Goal: Task Accomplishment & Management: Use online tool/utility

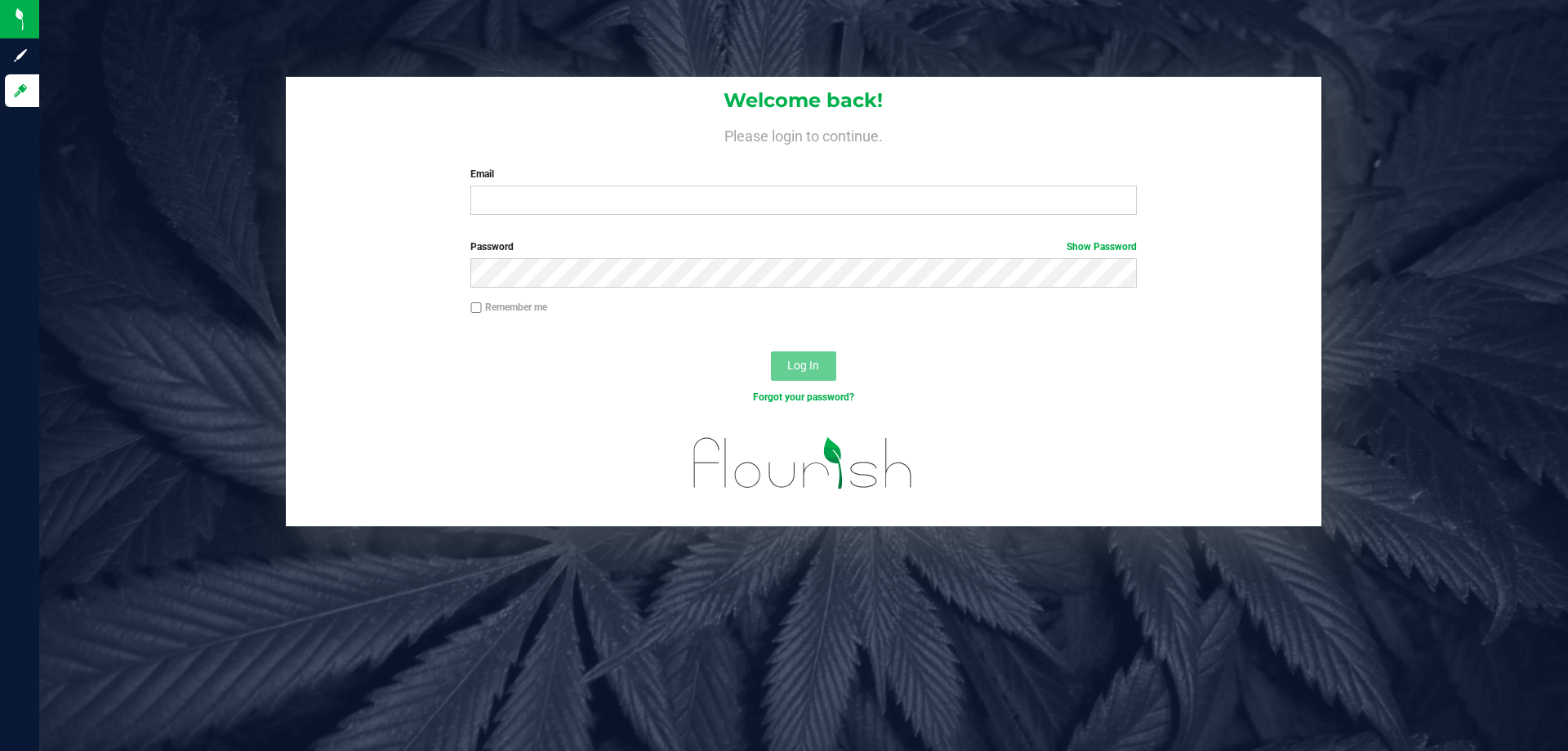
drag, startPoint x: 137, startPoint y: 155, endPoint x: 419, endPoint y: 315, distance: 324.2
click at [140, 158] on div "Welcome back! Please login to continue. Email Required Please format your email…" at bounding box center [803, 302] width 1553 height 449
click at [530, 201] on input "Email" at bounding box center [803, 201] width 665 height 30
type input "[EMAIL_ADDRESS][DOMAIN_NAME]"
click at [771, 352] on button "Log In" at bounding box center [803, 367] width 65 height 30
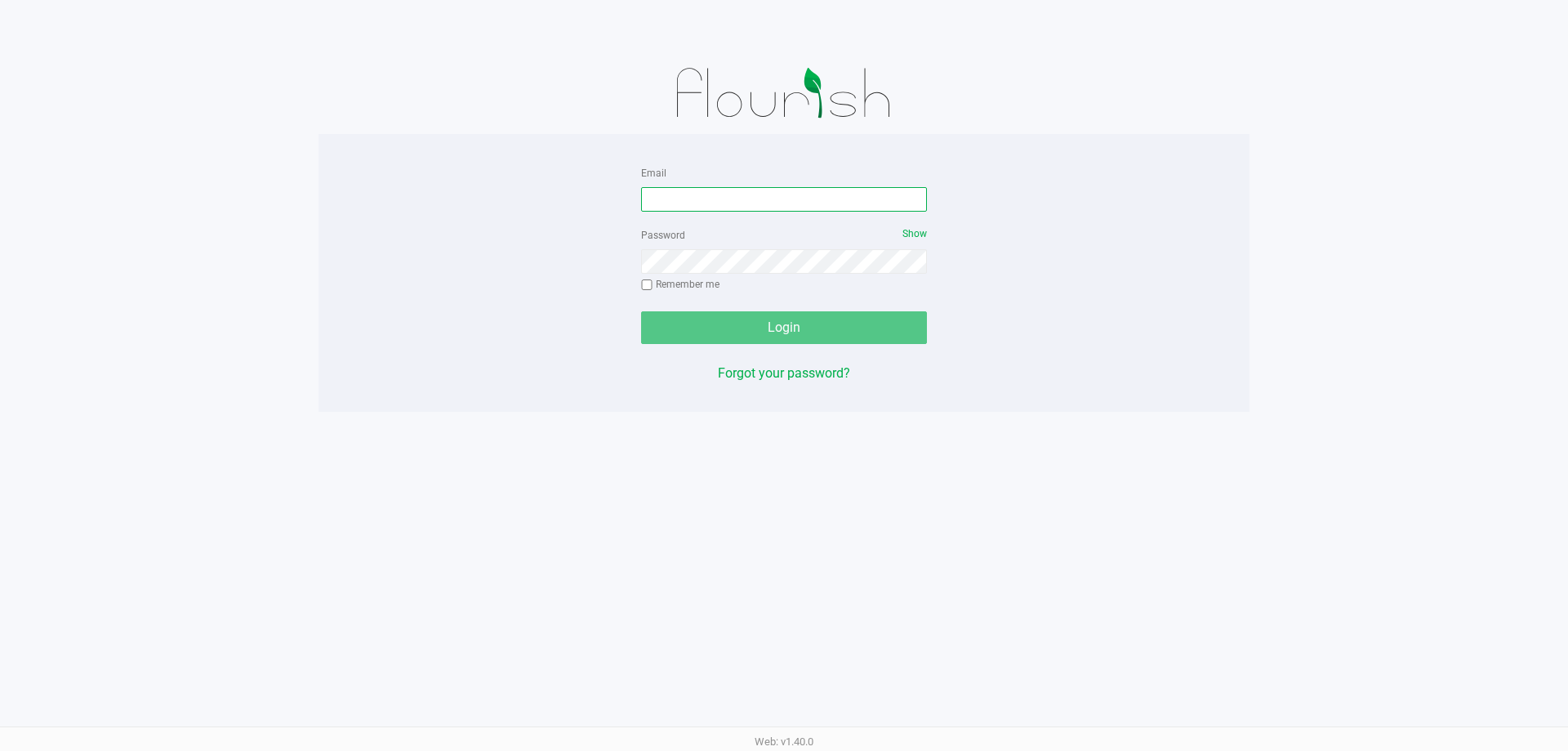
click at [761, 191] on input "Email" at bounding box center [784, 200] width 286 height 24
click at [758, 191] on input "dsavittieri@liveparallel" at bounding box center [784, 200] width 286 height 24
type input "[EMAIL_ADDRESS][DOMAIN_NAME]"
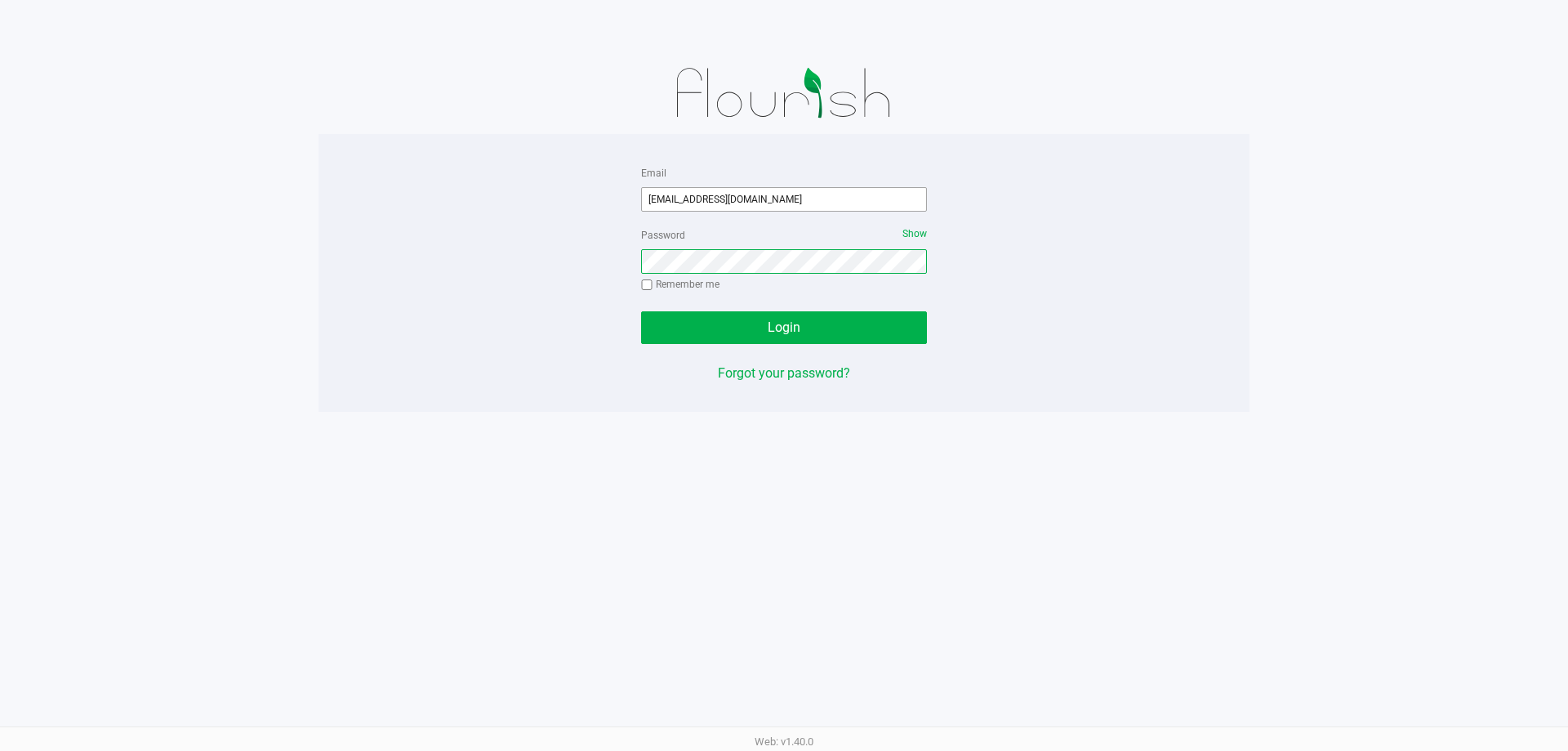
click at [641, 311] on button "Login" at bounding box center [784, 327] width 286 height 32
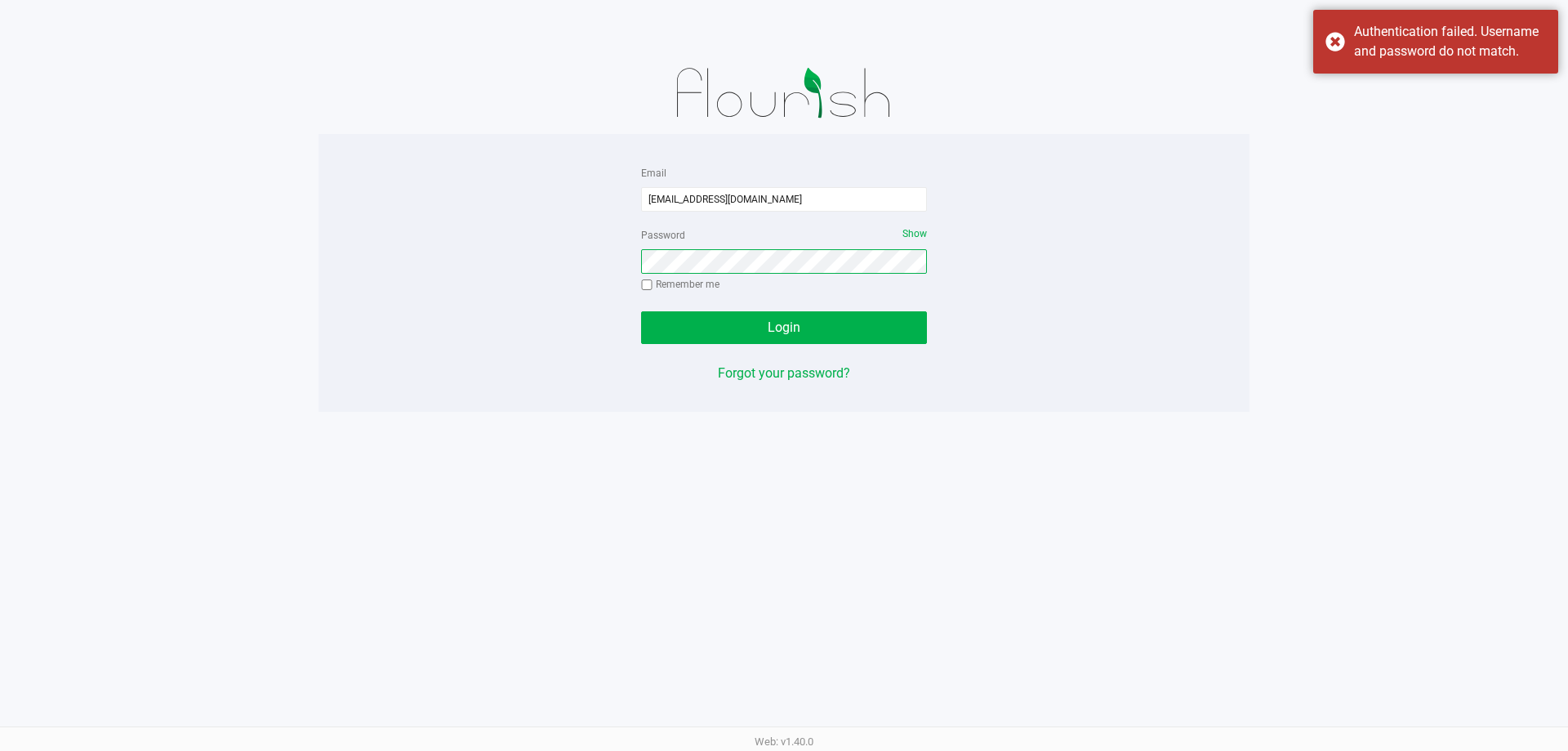
click at [641, 311] on button "Login" at bounding box center [784, 327] width 286 height 32
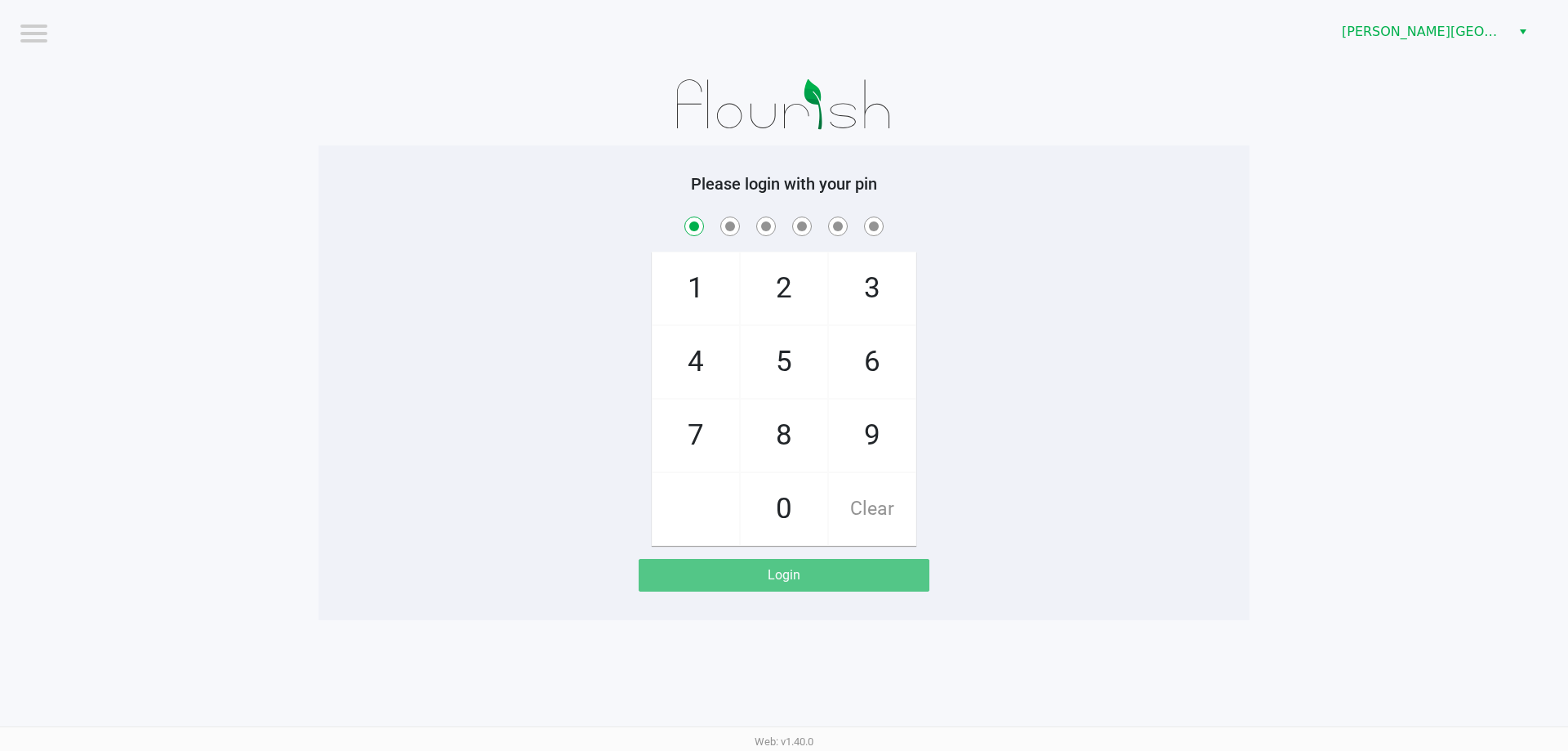
checkbox input "true"
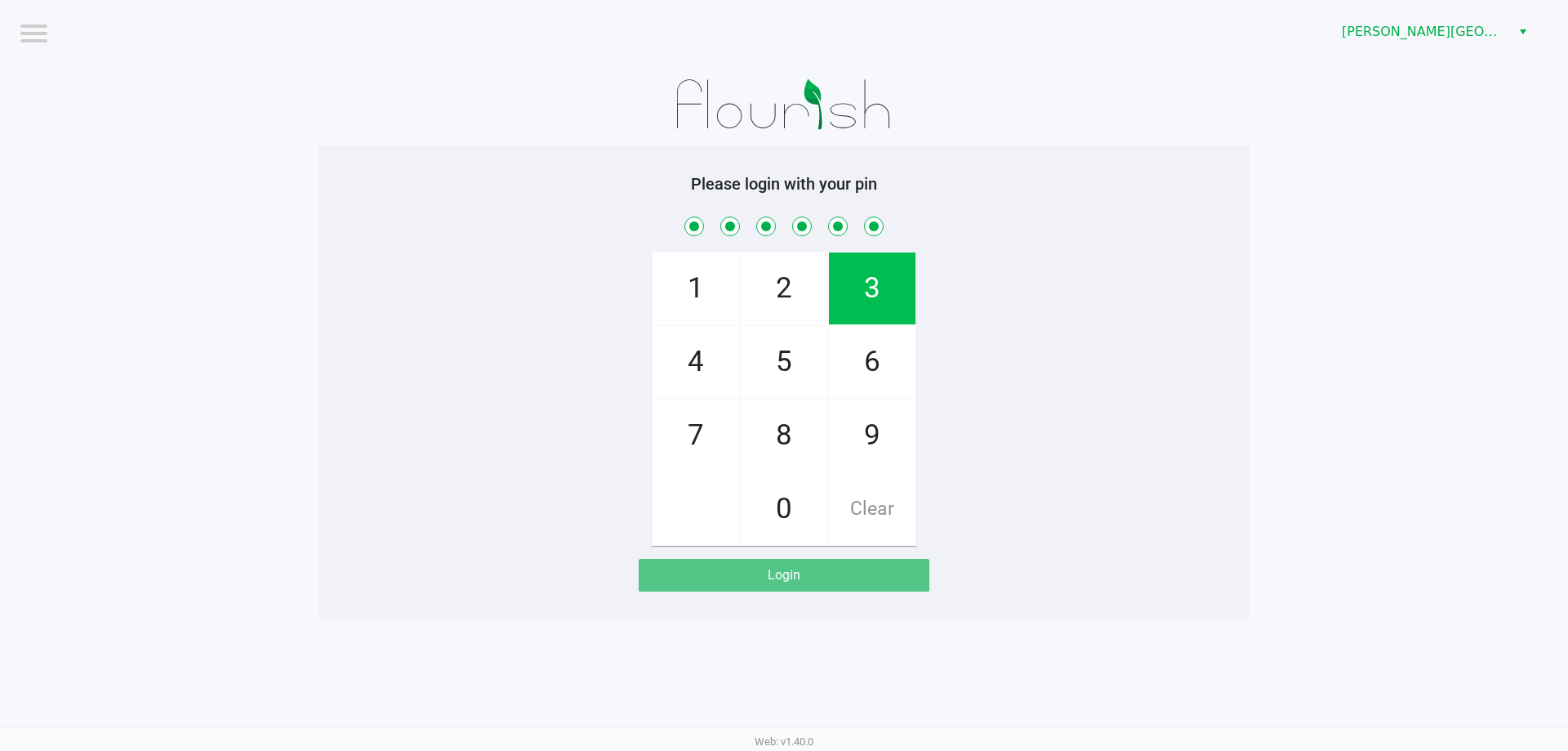
checkbox input "true"
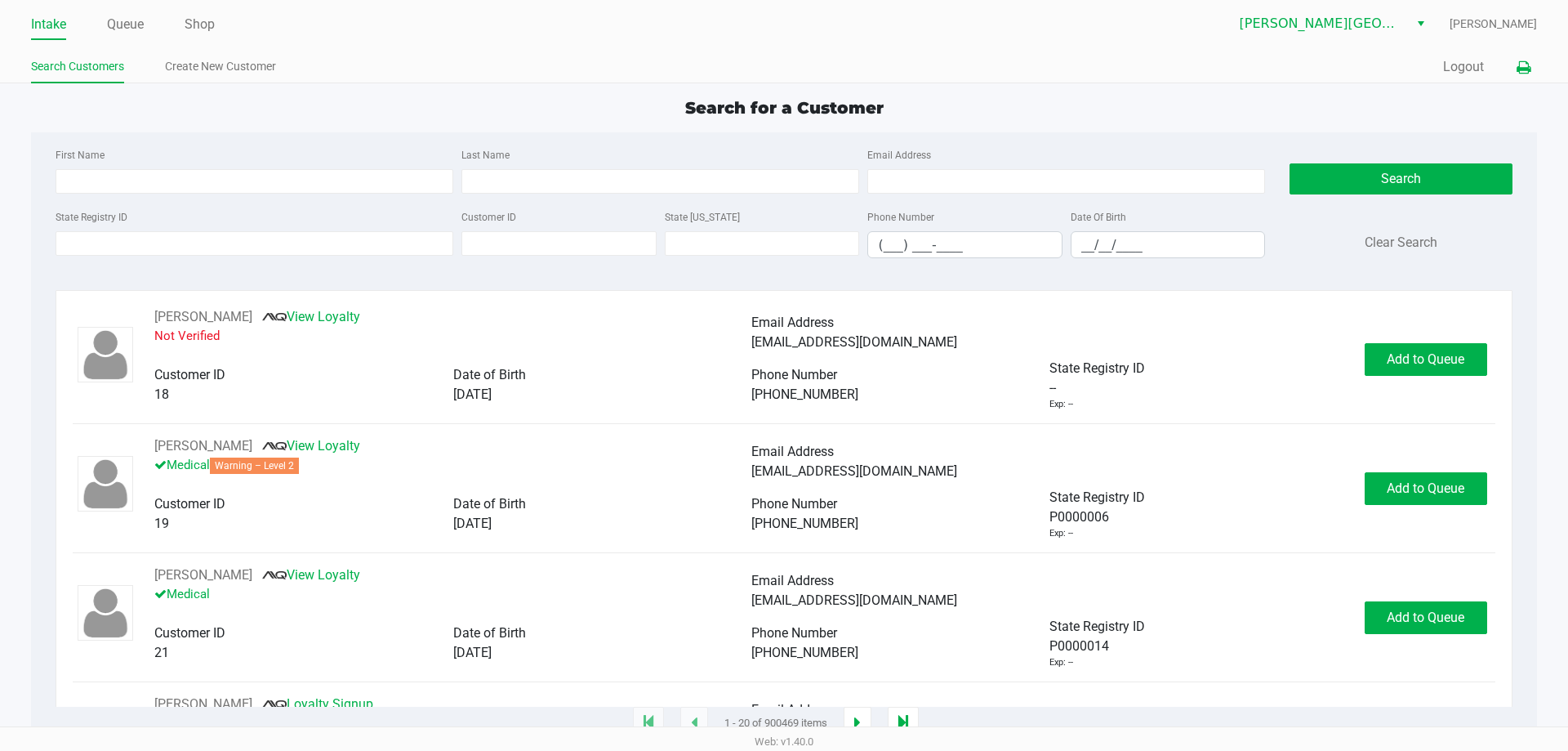
click at [1514, 66] on button at bounding box center [1523, 67] width 27 height 31
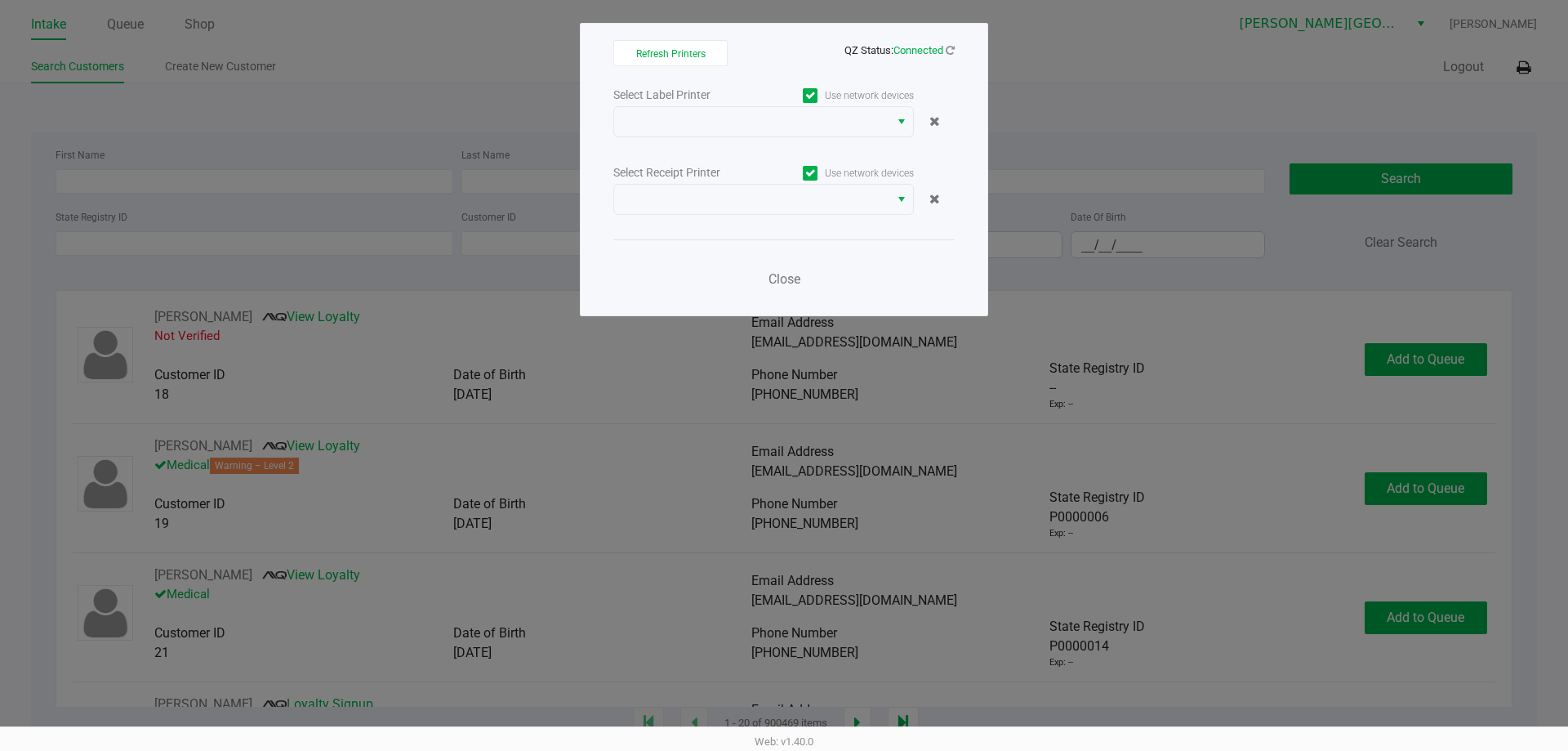
click at [914, 208] on div at bounding box center [934, 199] width 41 height 19
click at [894, 200] on button "Select" at bounding box center [902, 200] width 24 height 30
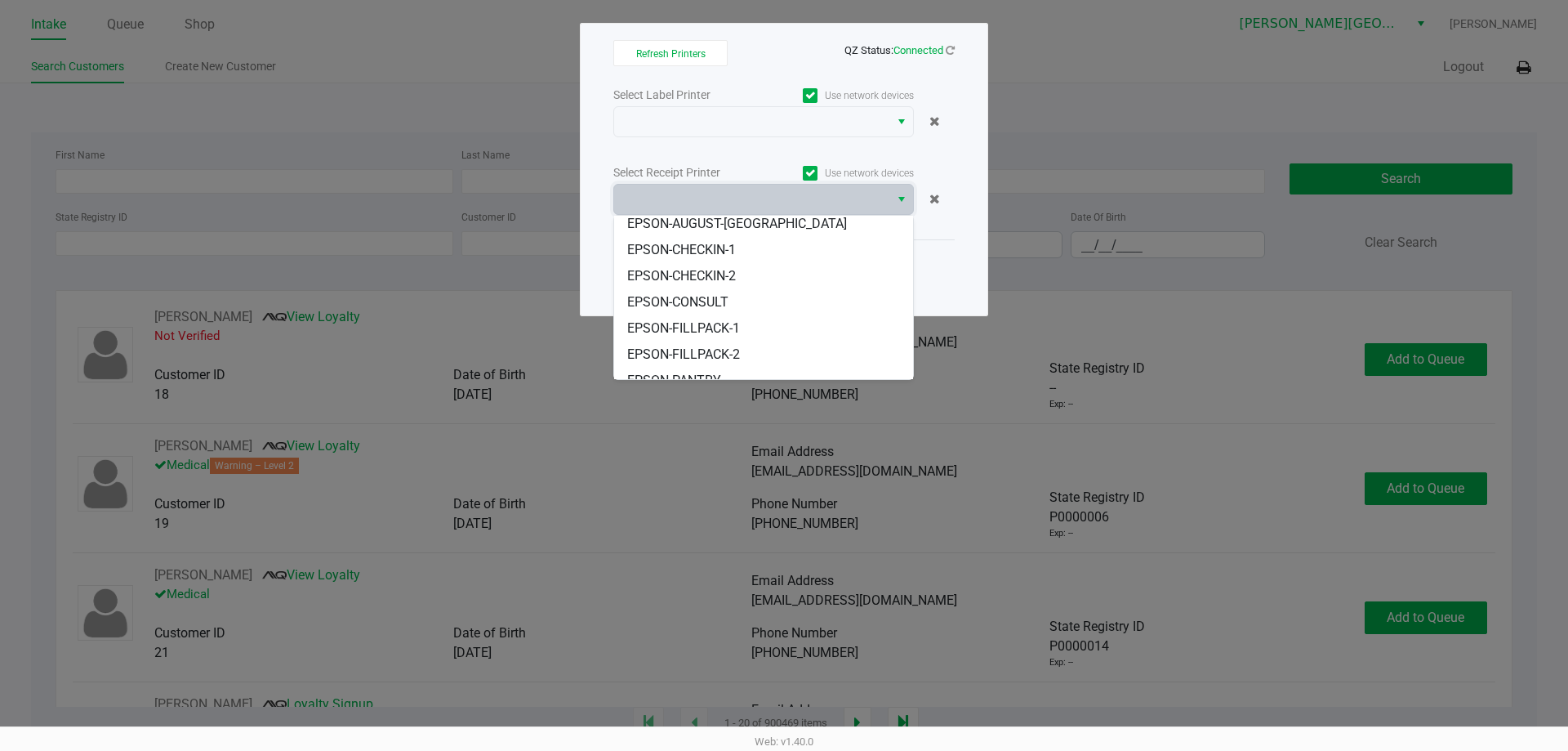
scroll to position [150, 0]
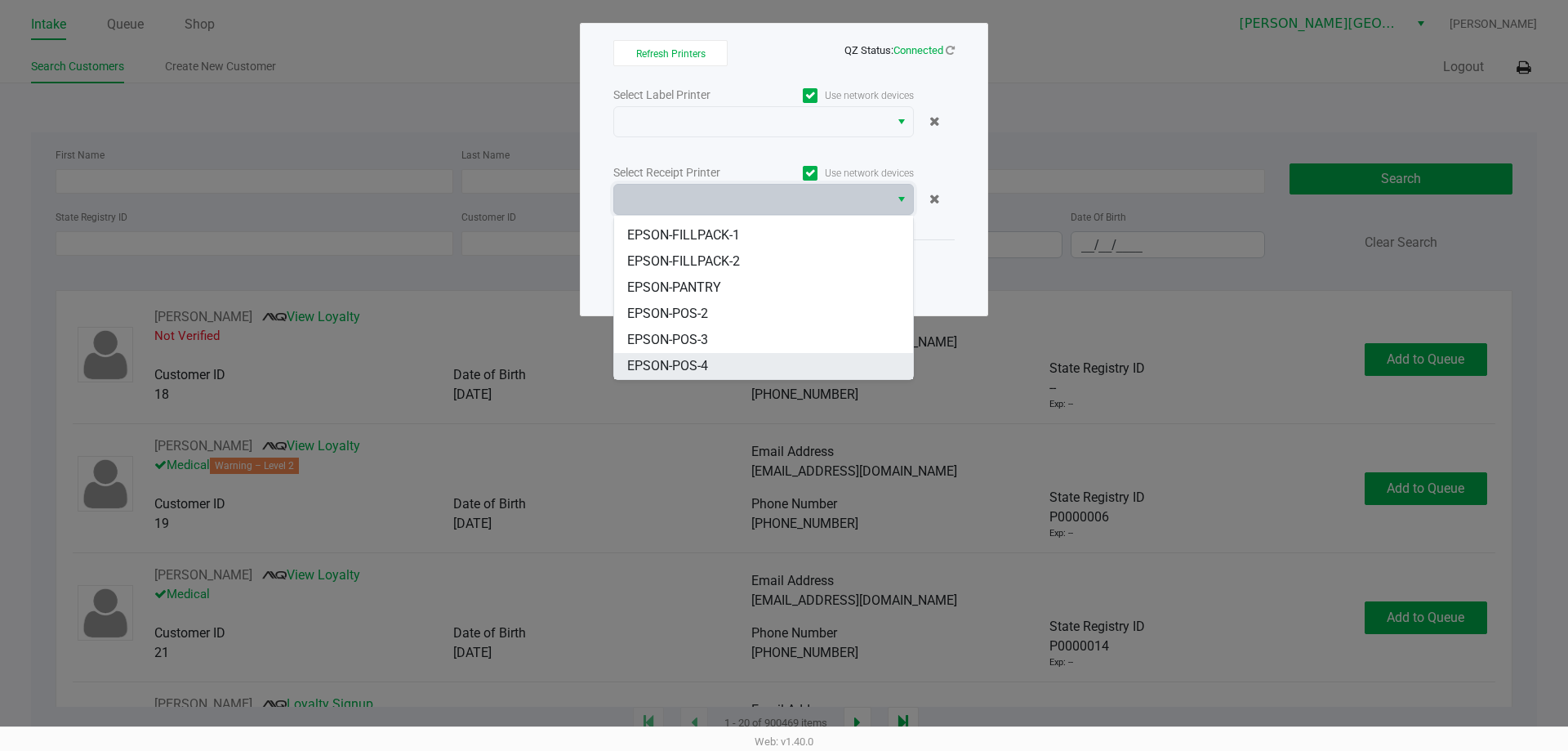
click at [717, 367] on li "EPSON-POS-4" at bounding box center [764, 366] width 299 height 26
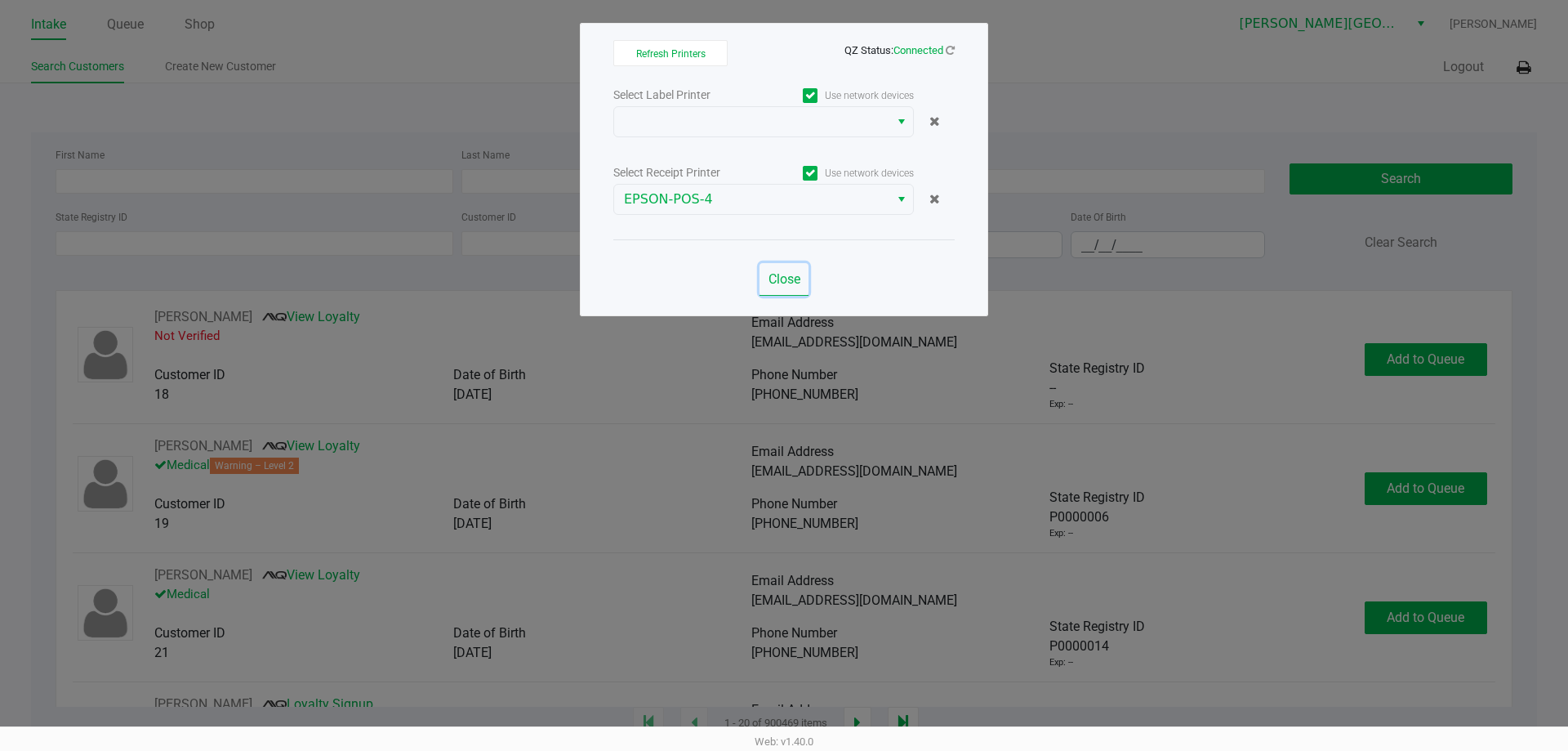
click at [783, 280] on span "Close" at bounding box center [784, 278] width 32 height 16
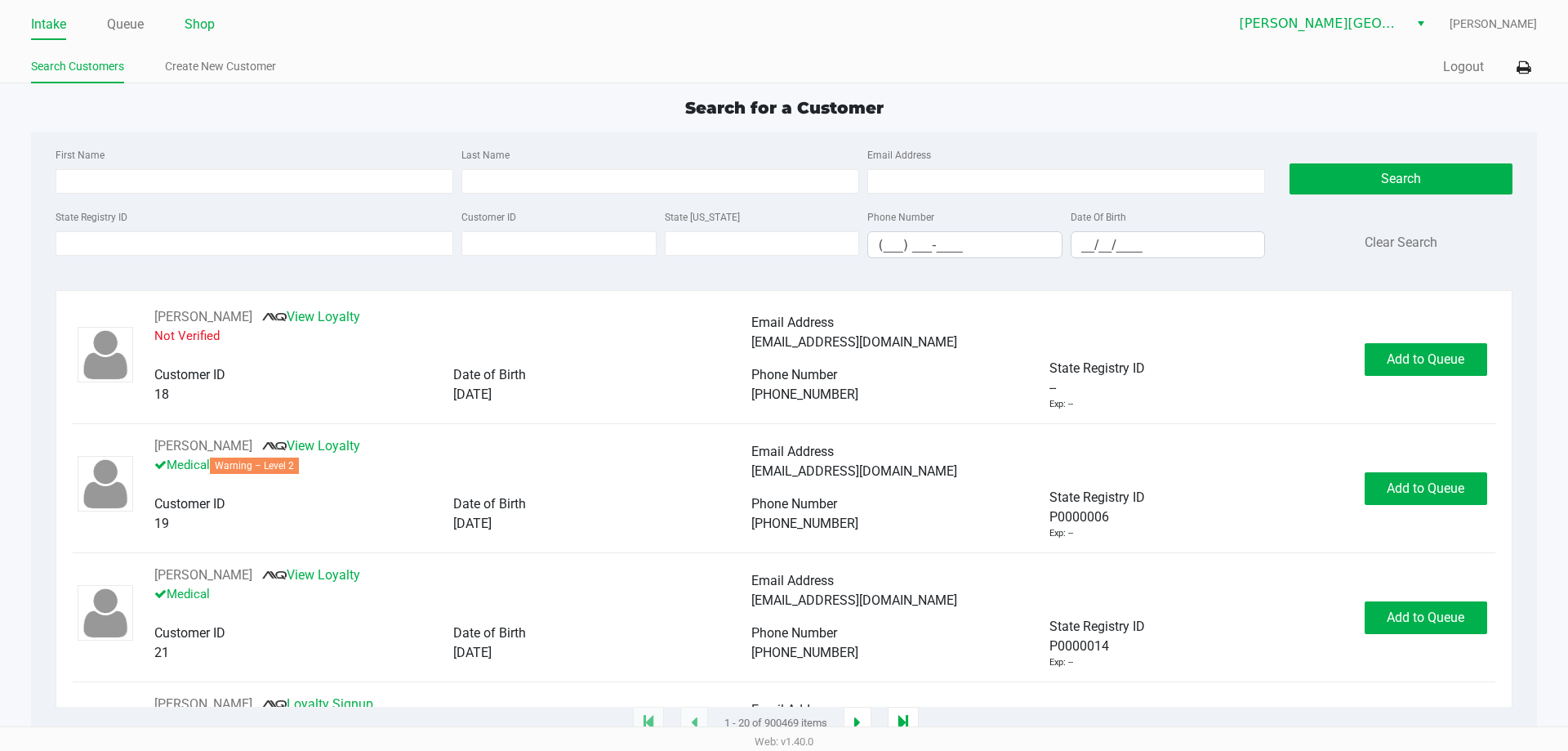
click at [212, 18] on link "Shop" at bounding box center [199, 24] width 31 height 23
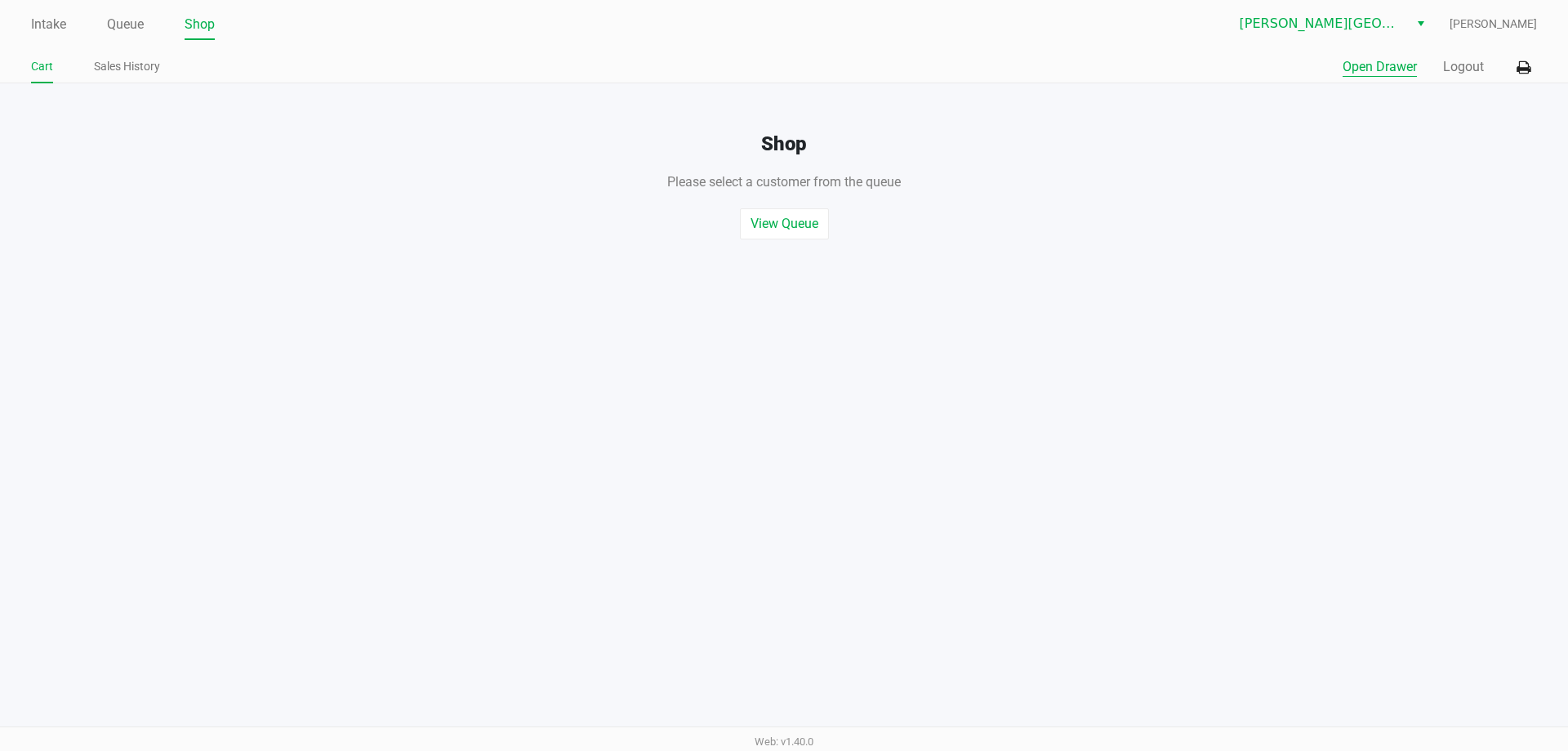
click at [1387, 65] on button "Open Drawer" at bounding box center [1380, 67] width 74 height 19
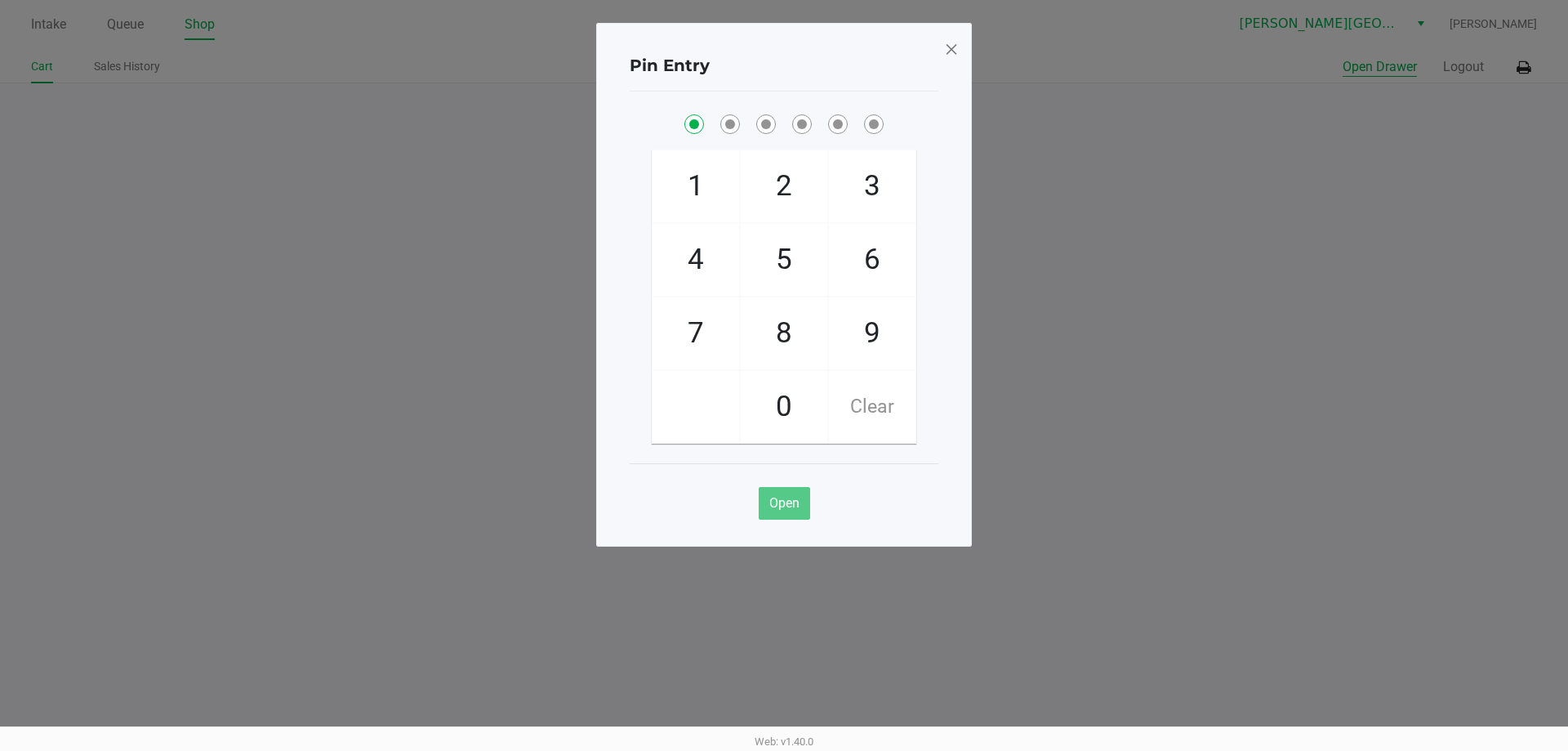
checkbox input "true"
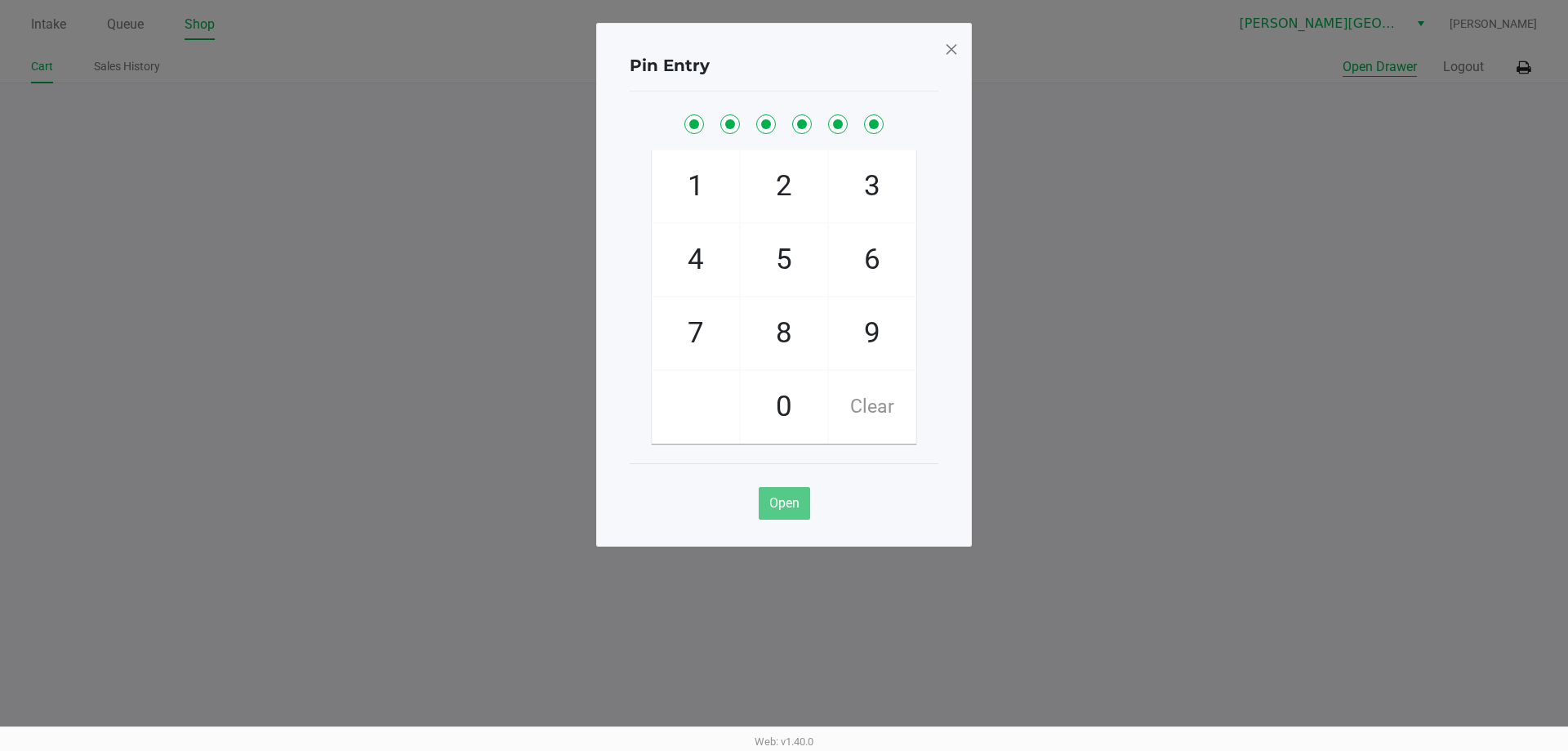
checkbox input "true"
checkbox input "false"
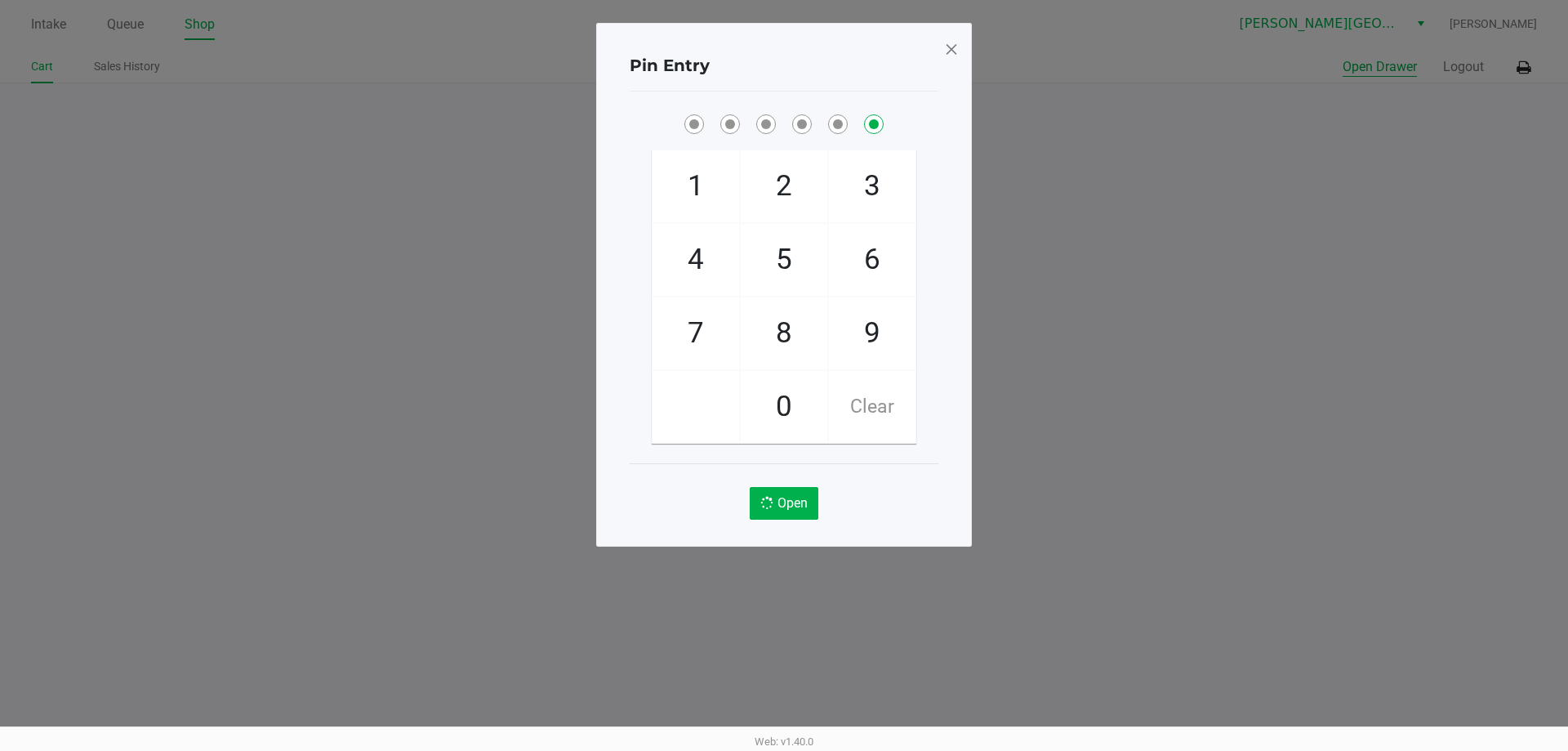
checkbox input "false"
checkbox input "true"
click at [1343, 58] on button "Open Drawer" at bounding box center [1380, 67] width 74 height 19
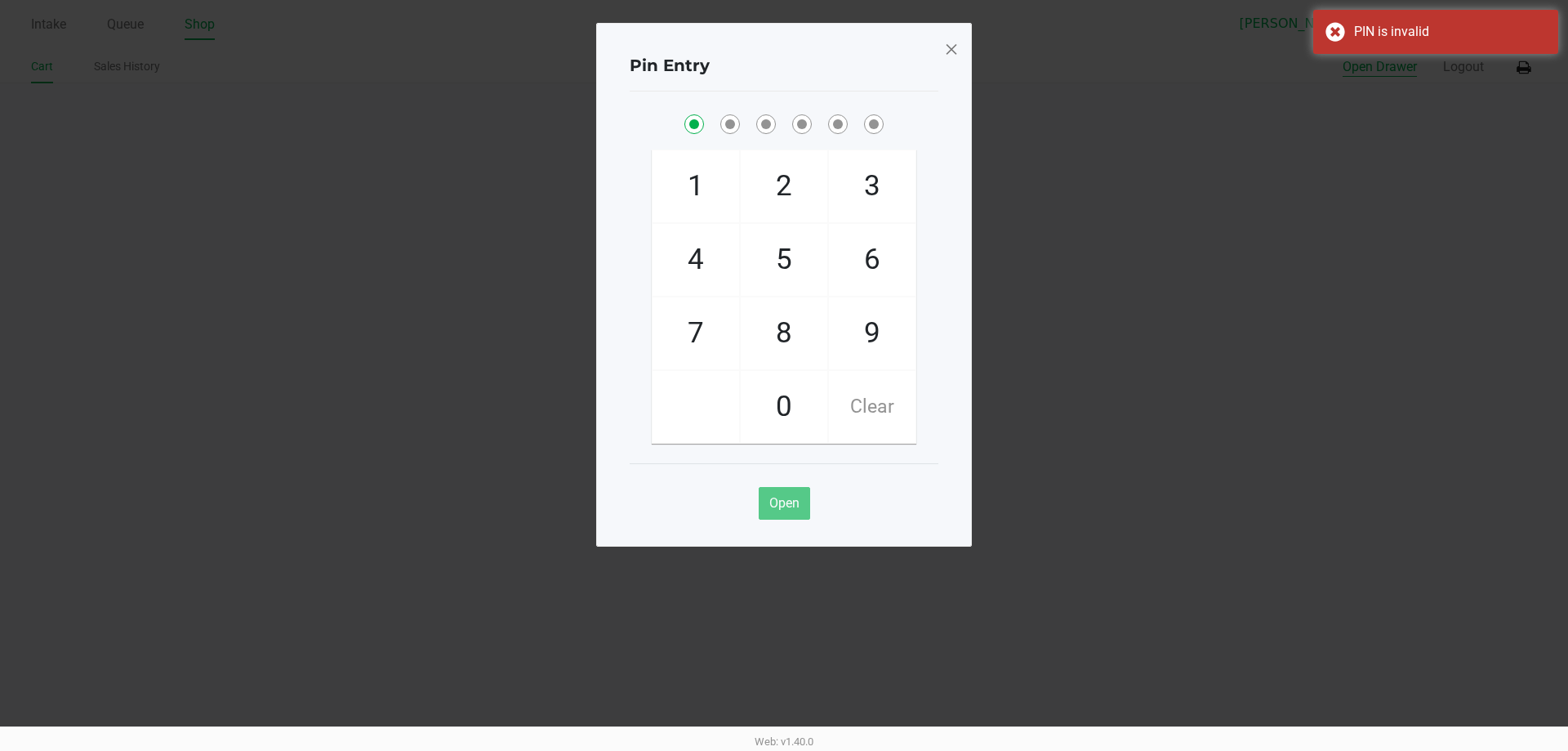
checkbox input "true"
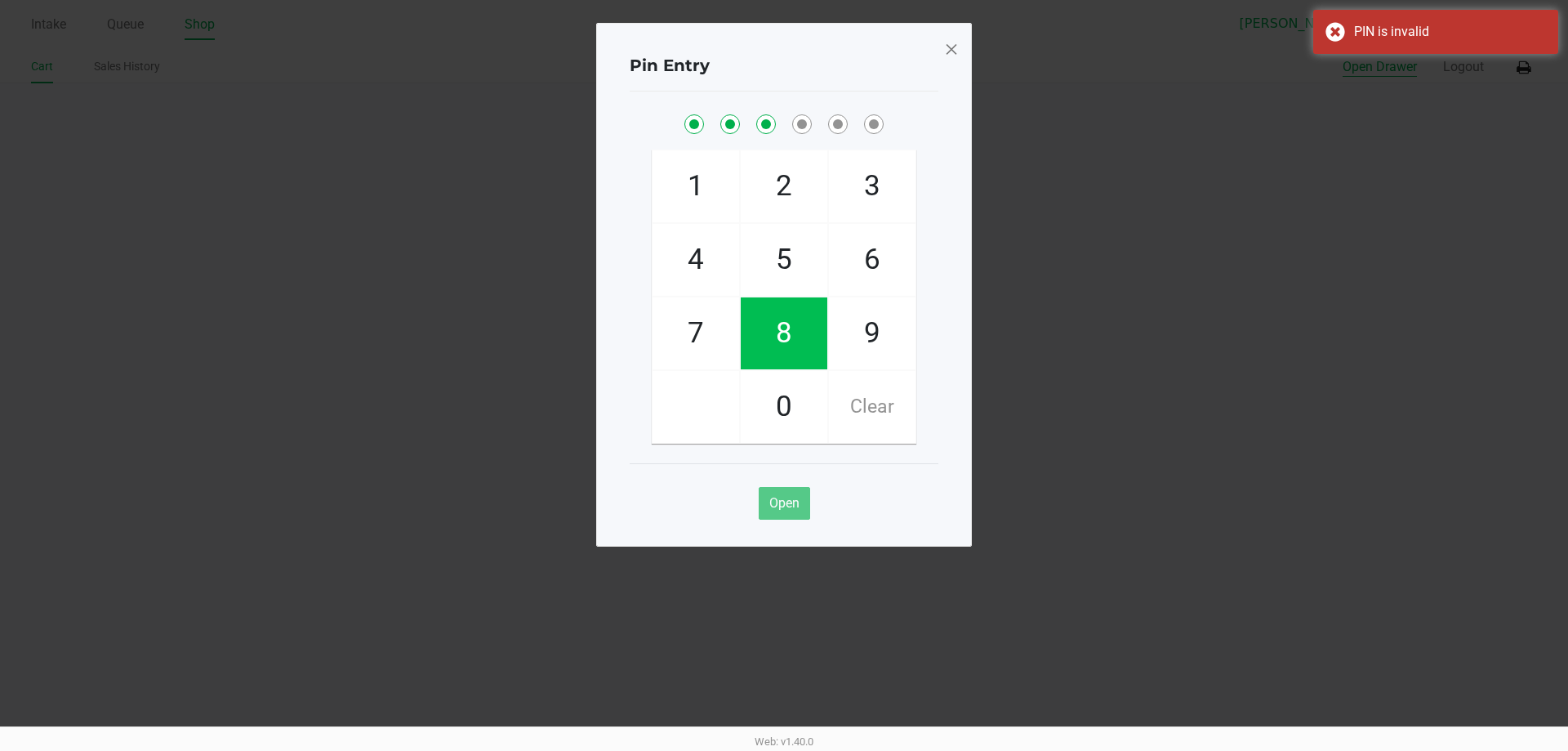
checkbox input "true"
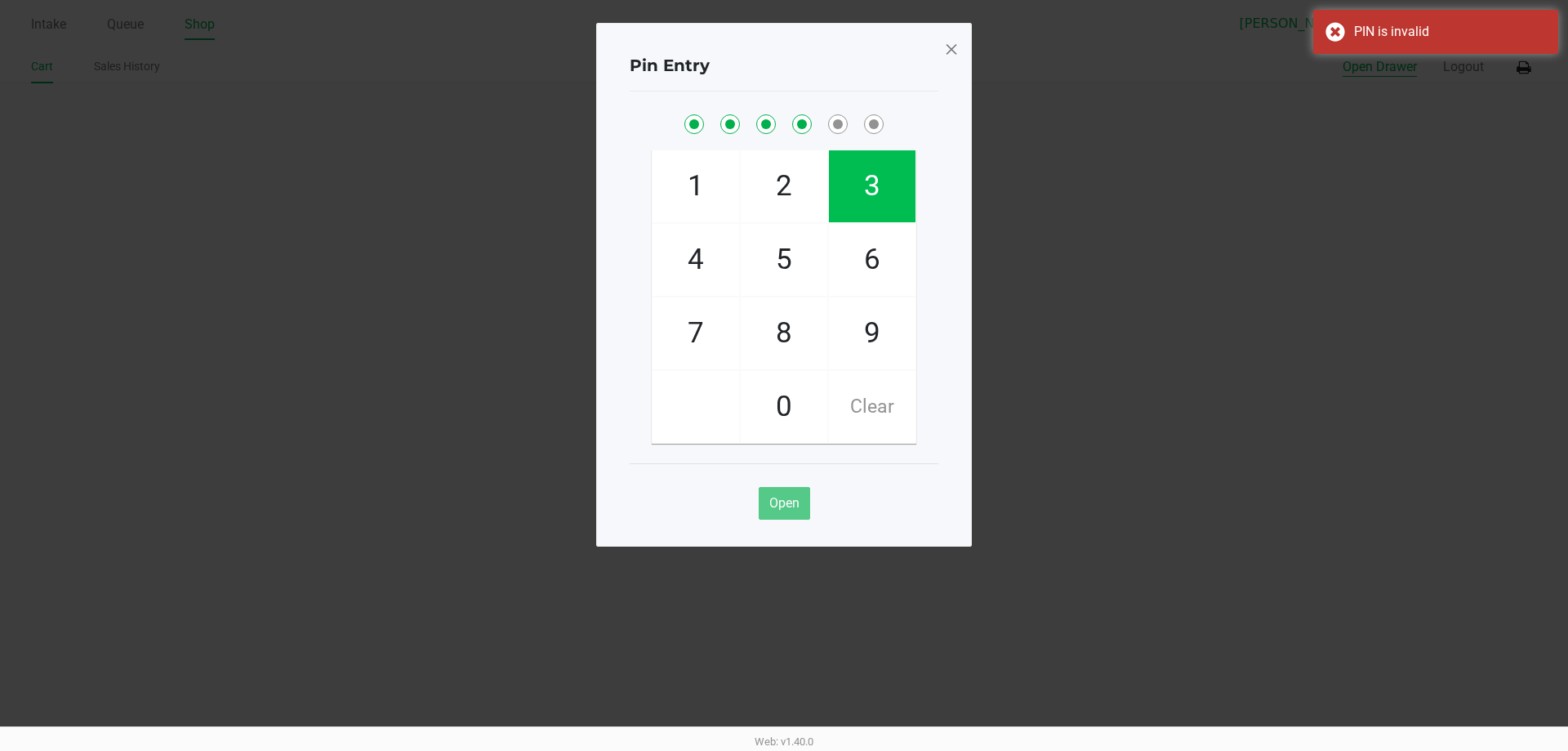
checkbox input "true"
checkbox input "false"
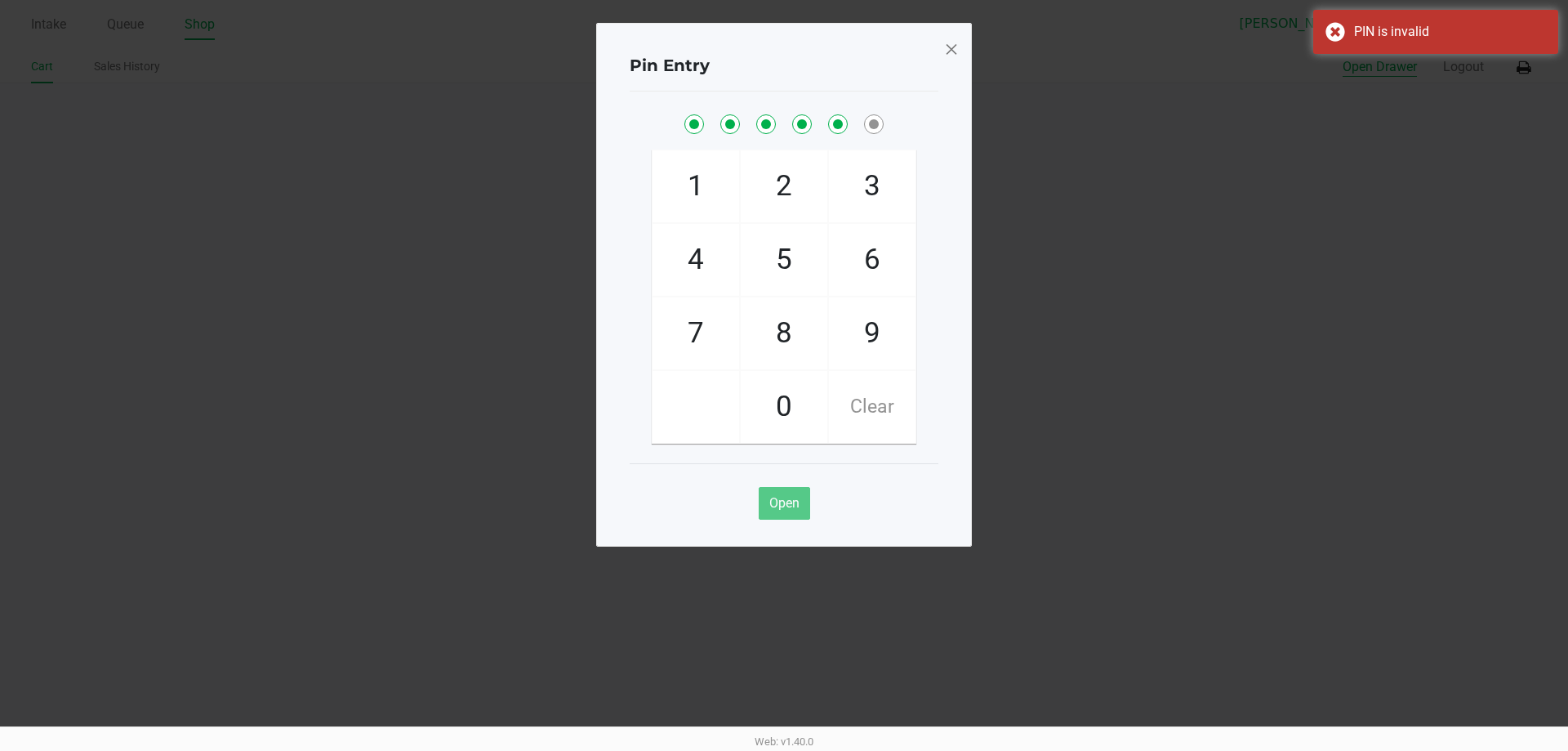
checkbox input "false"
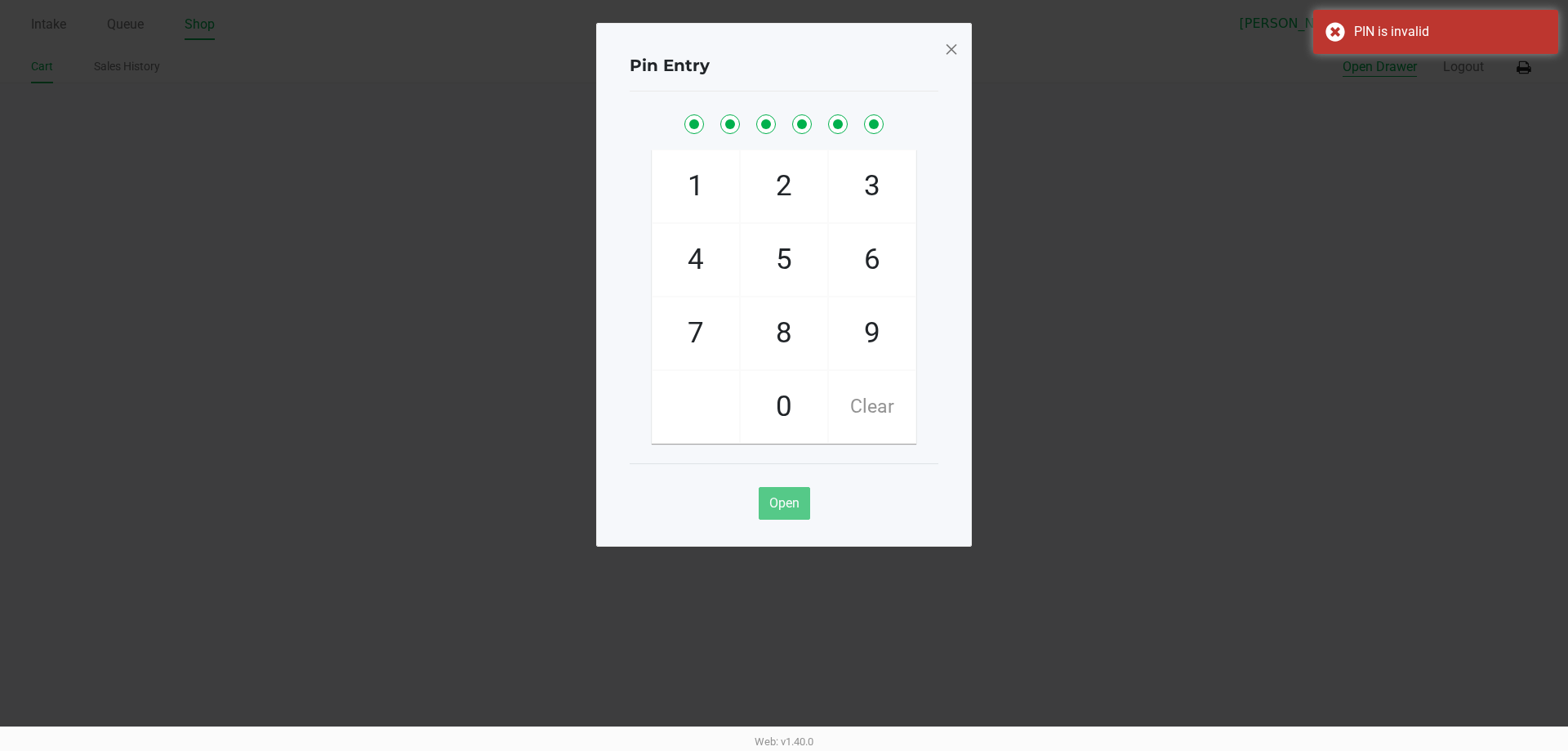
checkbox input "true"
click at [1343, 58] on button "Open Drawer" at bounding box center [1380, 67] width 74 height 19
